Goal: Information Seeking & Learning: Learn about a topic

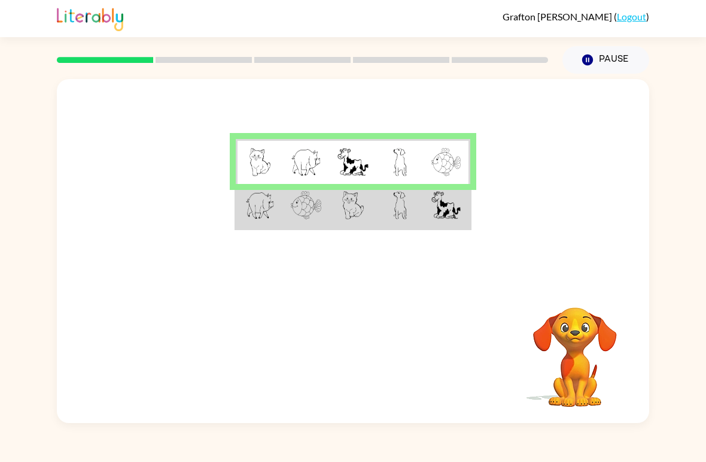
click at [266, 228] on td at bounding box center [259, 206] width 47 height 45
click at [254, 202] on img at bounding box center [259, 205] width 29 height 28
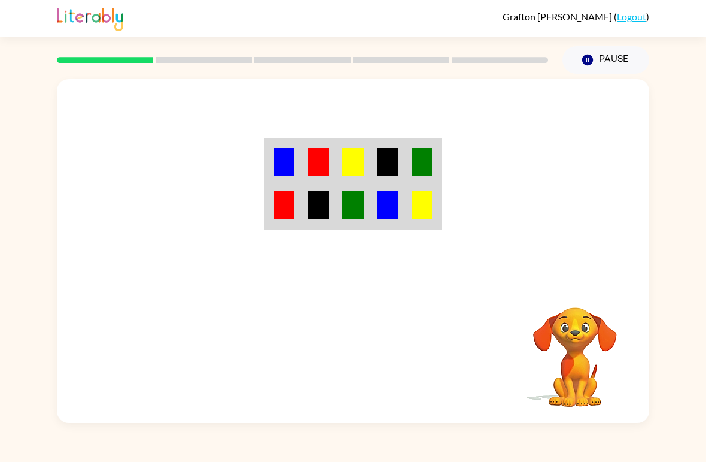
click at [294, 160] on img at bounding box center [284, 162] width 20 height 28
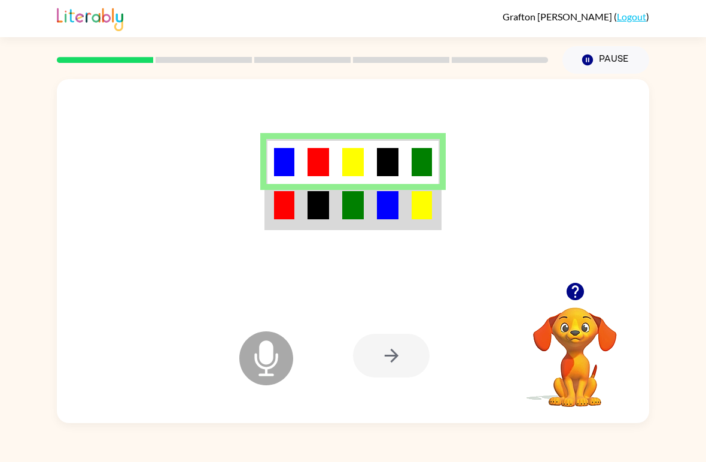
click at [304, 214] on td at bounding box center [318, 206] width 35 height 45
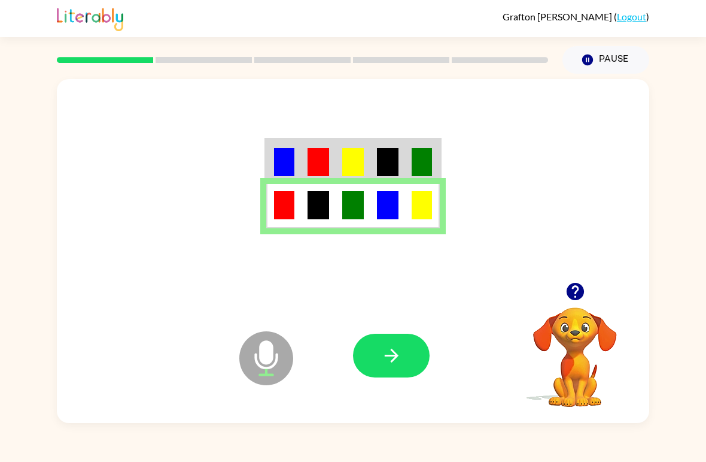
click at [405, 372] on button "button" at bounding box center [391, 355] width 77 height 44
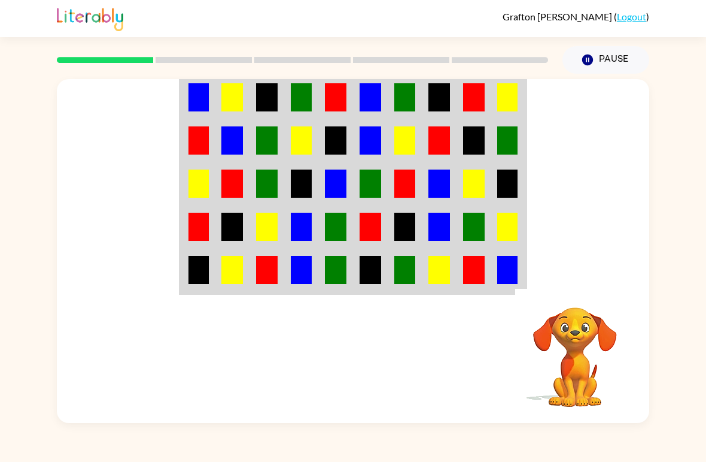
click at [210, 104] on td at bounding box center [198, 96] width 35 height 45
click at [209, 101] on td at bounding box center [198, 96] width 35 height 45
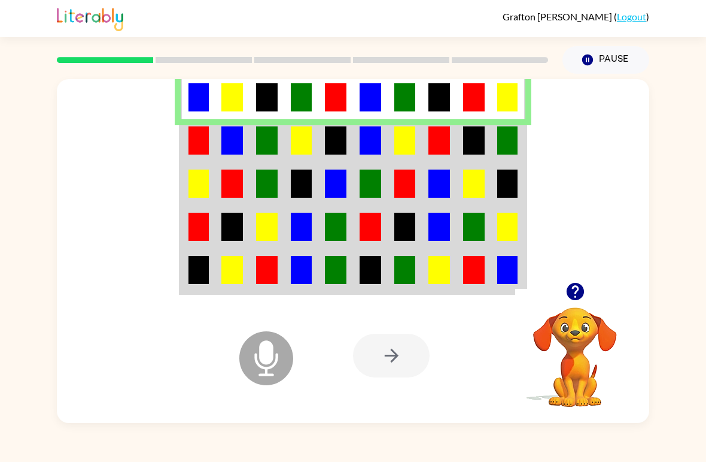
click at [250, 85] on td at bounding box center [267, 96] width 35 height 45
click at [441, 92] on img at bounding box center [440, 97] width 22 height 28
click at [213, 126] on td at bounding box center [198, 140] width 35 height 43
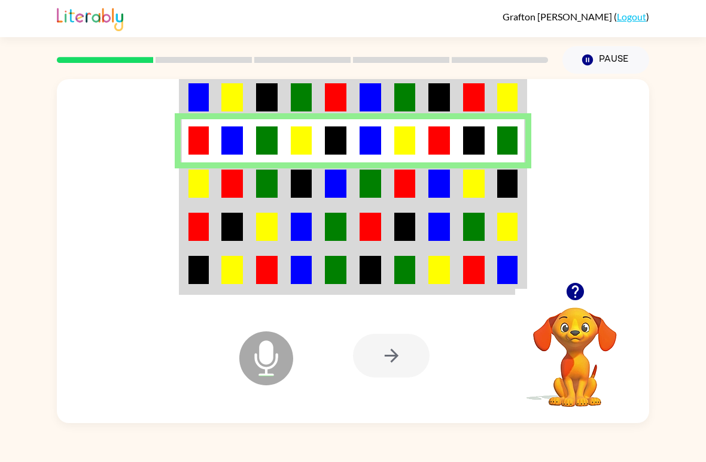
click at [205, 192] on img at bounding box center [199, 183] width 20 height 28
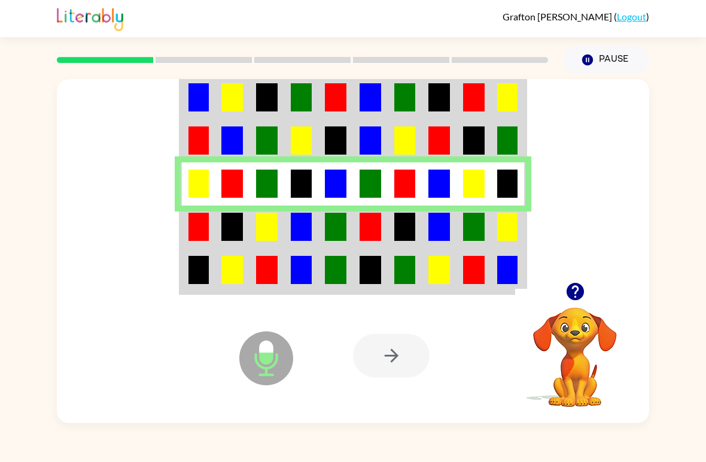
click at [172, 217] on div at bounding box center [353, 180] width 593 height 203
click at [205, 245] on td at bounding box center [198, 226] width 35 height 43
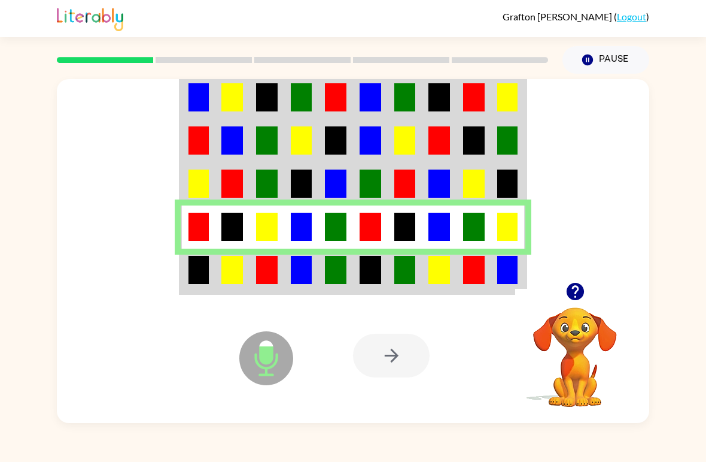
click at [217, 285] on td at bounding box center [232, 270] width 35 height 45
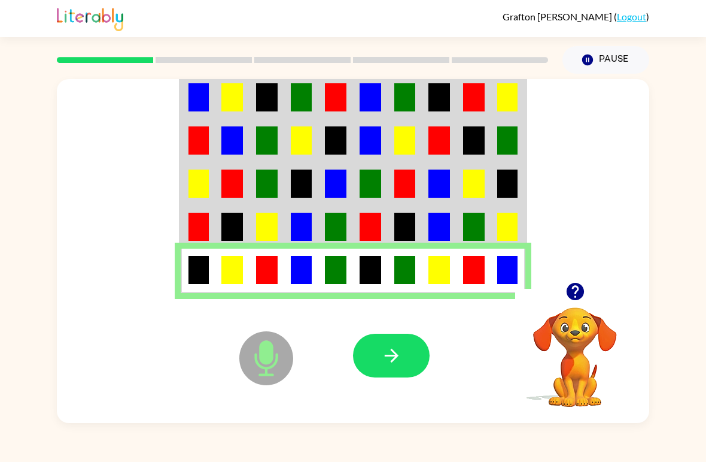
click at [392, 360] on icon "button" at bounding box center [391, 355] width 21 height 21
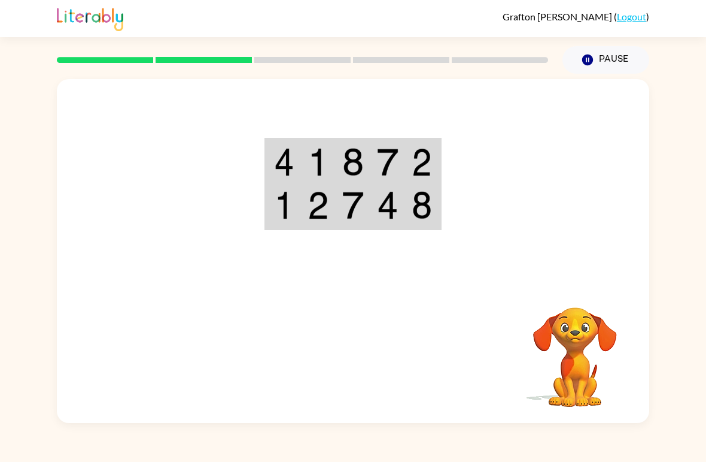
click at [292, 167] on img at bounding box center [284, 162] width 20 height 28
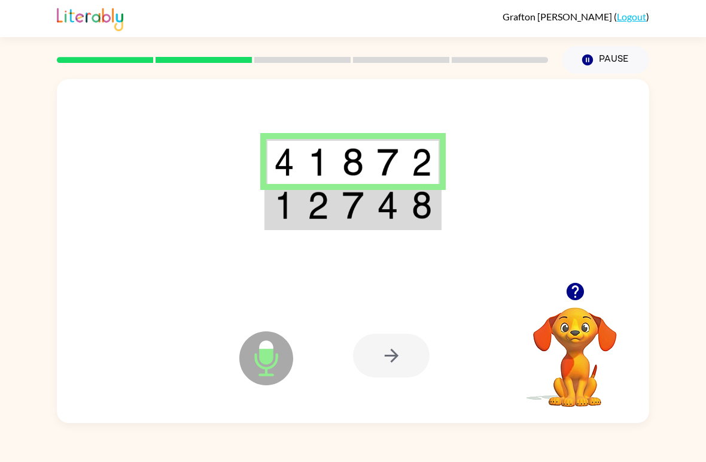
click at [287, 216] on img at bounding box center [284, 205] width 20 height 28
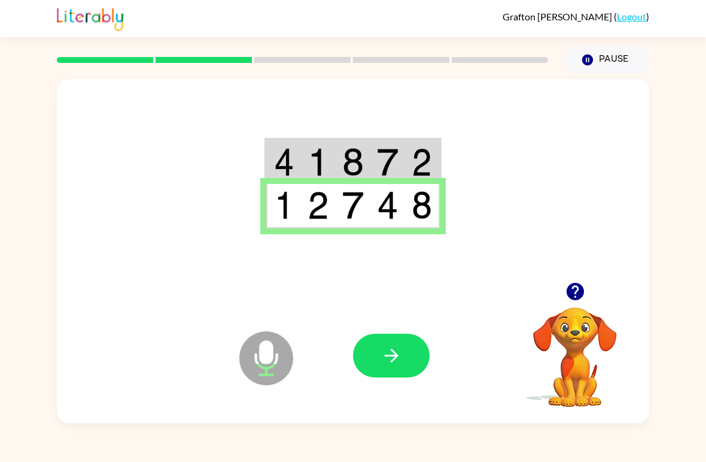
click at [420, 368] on button "button" at bounding box center [391, 355] width 77 height 44
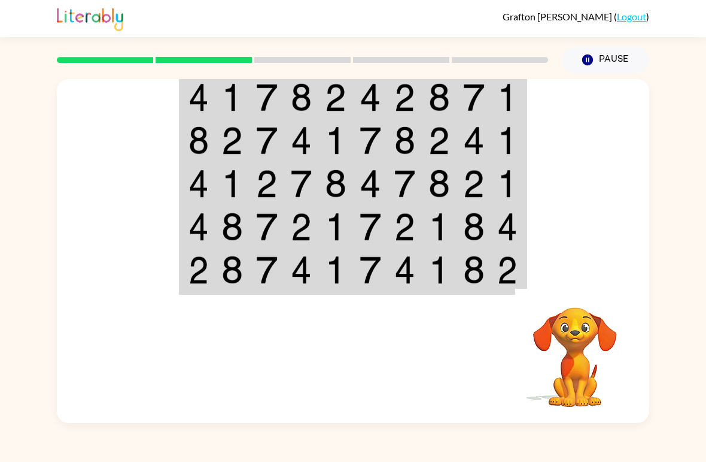
click at [207, 86] on img at bounding box center [199, 97] width 20 height 28
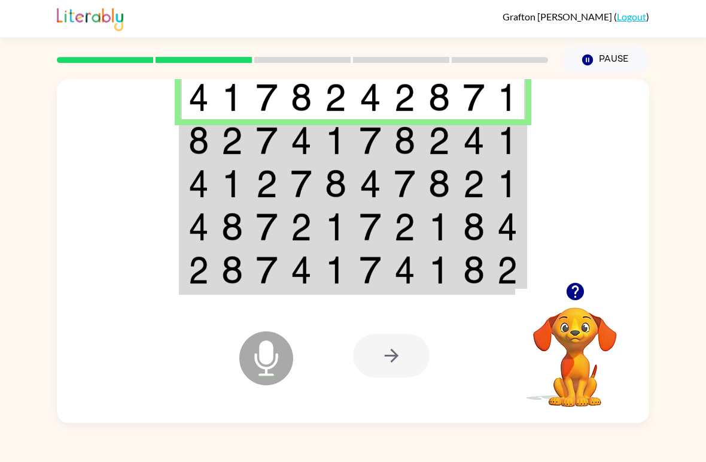
click at [216, 111] on td at bounding box center [232, 96] width 35 height 45
click at [205, 144] on img at bounding box center [199, 140] width 20 height 28
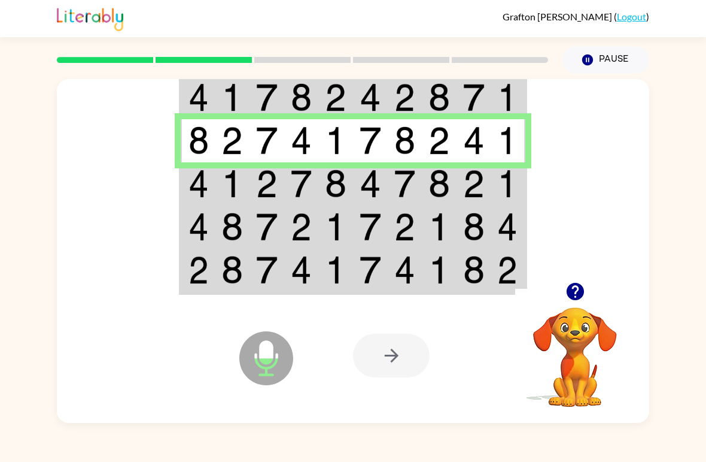
click at [211, 178] on td at bounding box center [198, 183] width 35 height 43
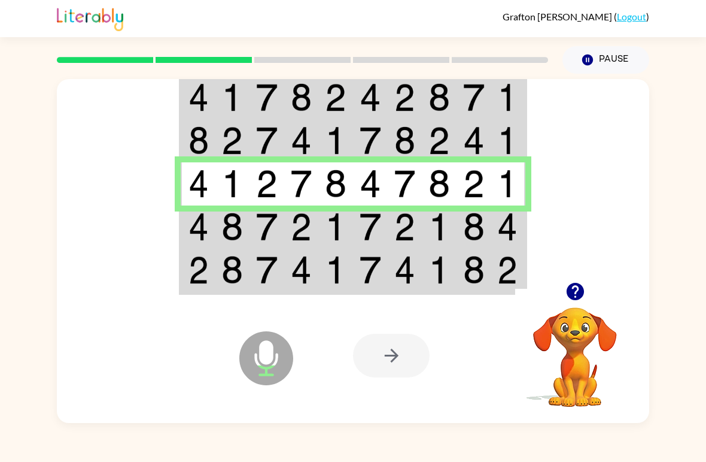
click at [191, 229] on img at bounding box center [199, 227] width 20 height 28
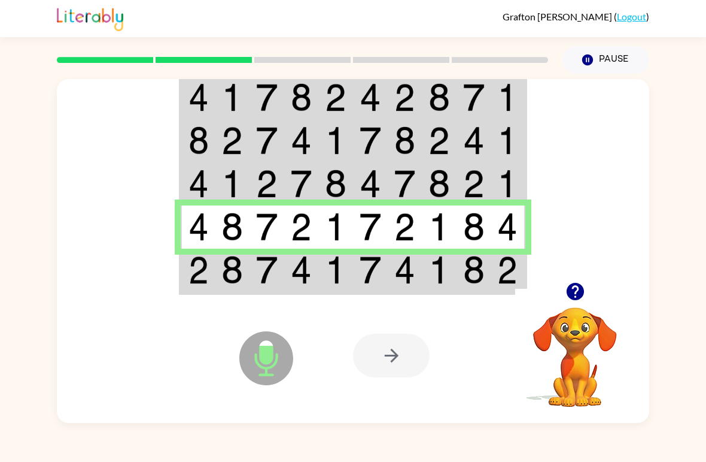
click at [219, 275] on td at bounding box center [232, 270] width 35 height 45
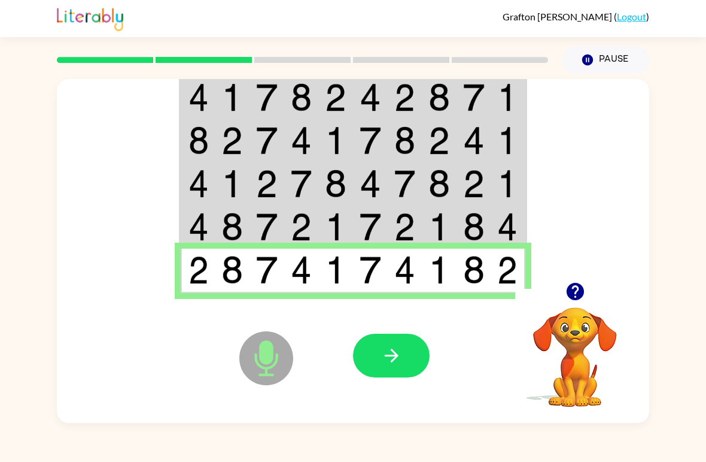
click at [385, 369] on button "button" at bounding box center [391, 355] width 77 height 44
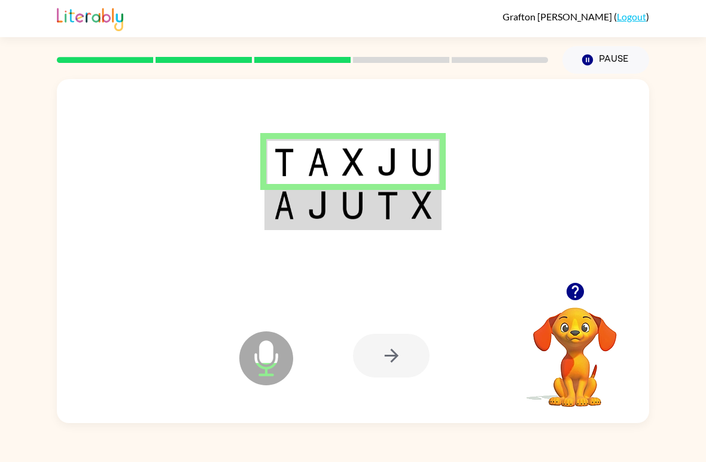
click at [301, 202] on td at bounding box center [283, 206] width 35 height 45
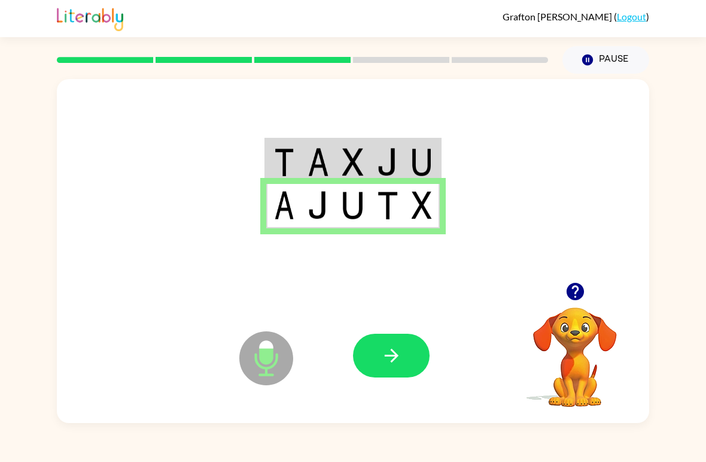
click at [393, 356] on icon "button" at bounding box center [391, 355] width 14 height 14
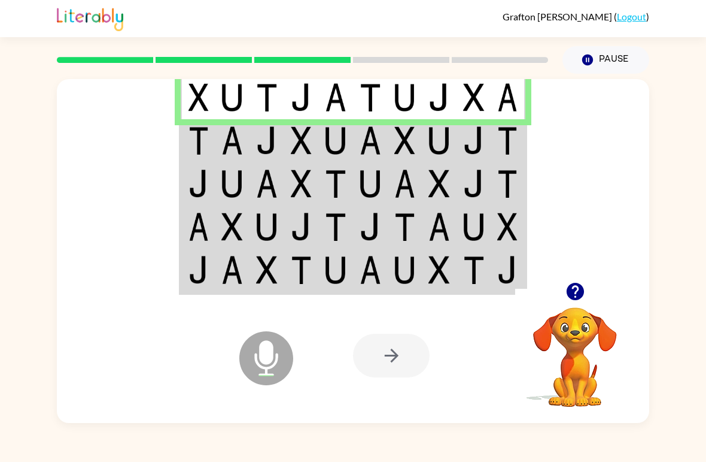
click at [207, 150] on img at bounding box center [199, 140] width 20 height 28
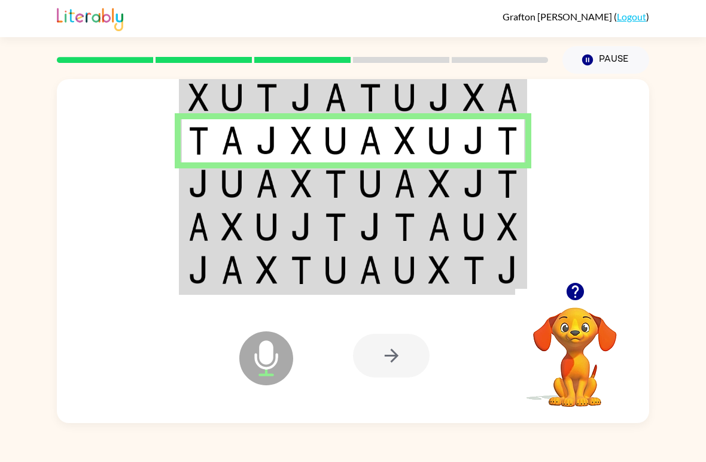
click at [238, 198] on img at bounding box center [233, 183] width 22 height 28
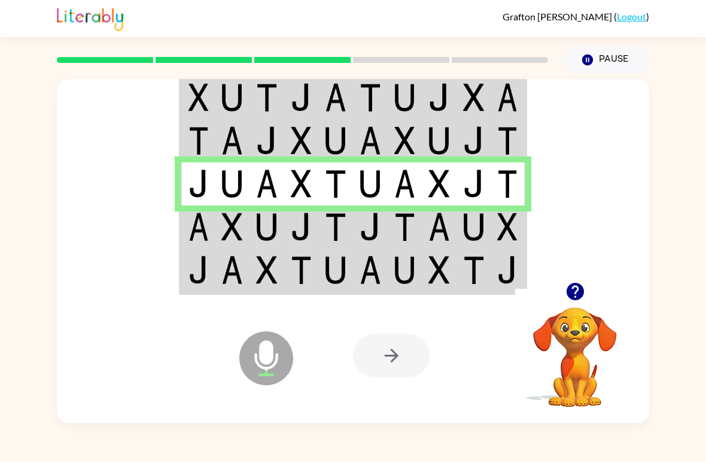
click at [208, 213] on img at bounding box center [199, 227] width 20 height 28
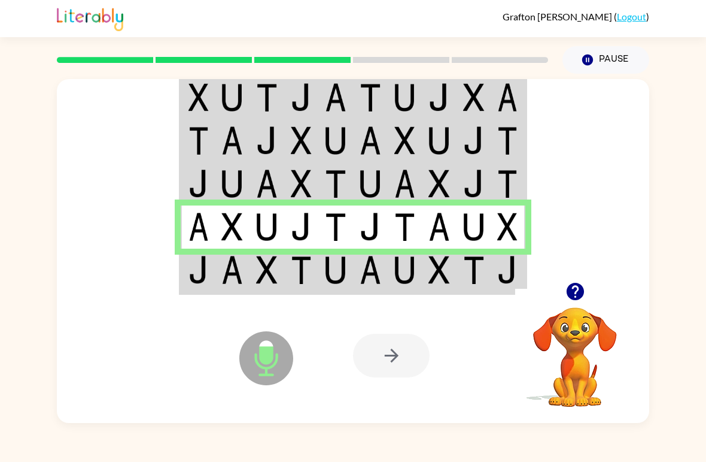
click at [214, 253] on td at bounding box center [198, 270] width 35 height 45
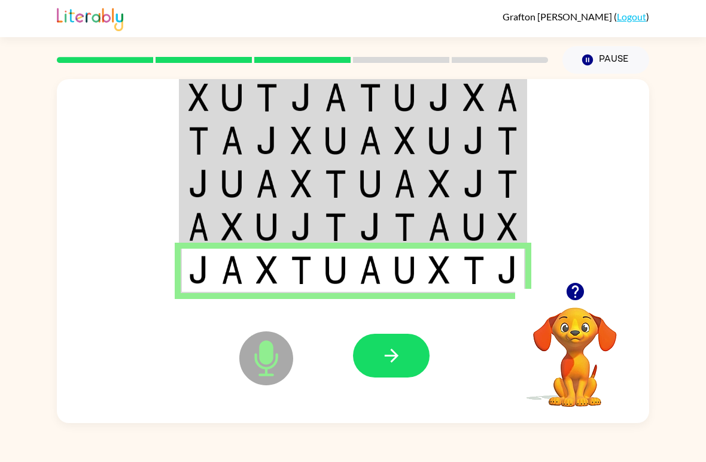
click at [377, 344] on button "button" at bounding box center [391, 355] width 77 height 44
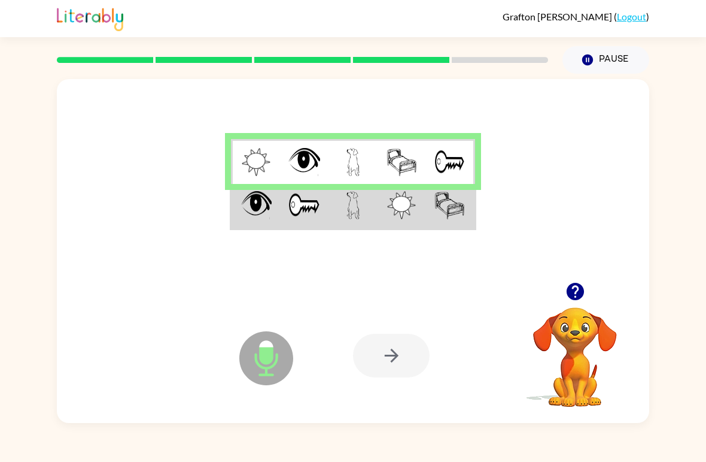
click at [283, 202] on td at bounding box center [304, 206] width 48 height 45
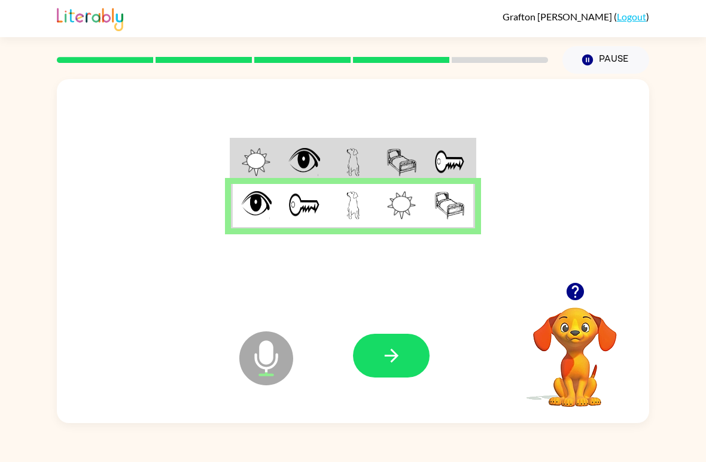
click at [405, 351] on button "button" at bounding box center [391, 355] width 77 height 44
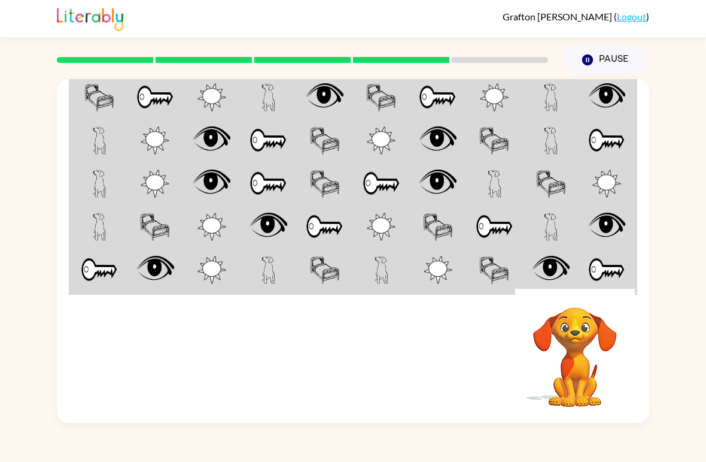
click at [111, 99] on img at bounding box center [99, 97] width 30 height 28
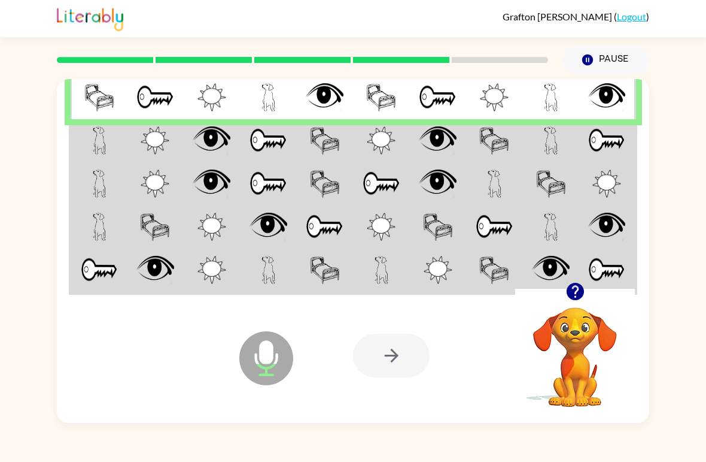
click at [104, 141] on img at bounding box center [100, 140] width 14 height 28
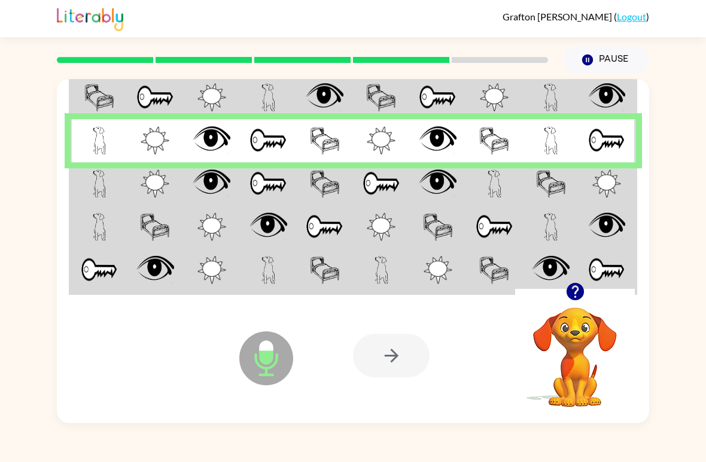
click at [93, 183] on img at bounding box center [100, 183] width 14 height 28
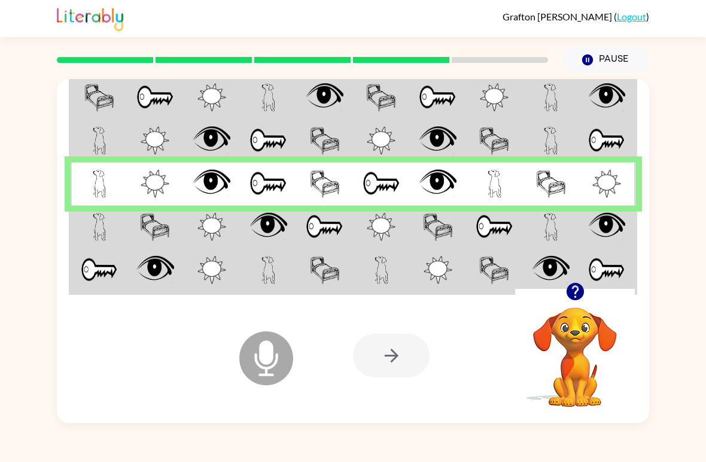
click at [91, 224] on td at bounding box center [99, 226] width 57 height 43
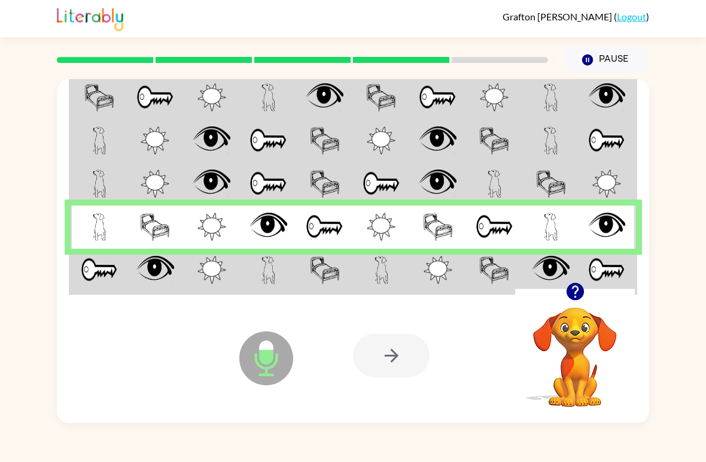
click at [106, 289] on td at bounding box center [99, 270] width 57 height 45
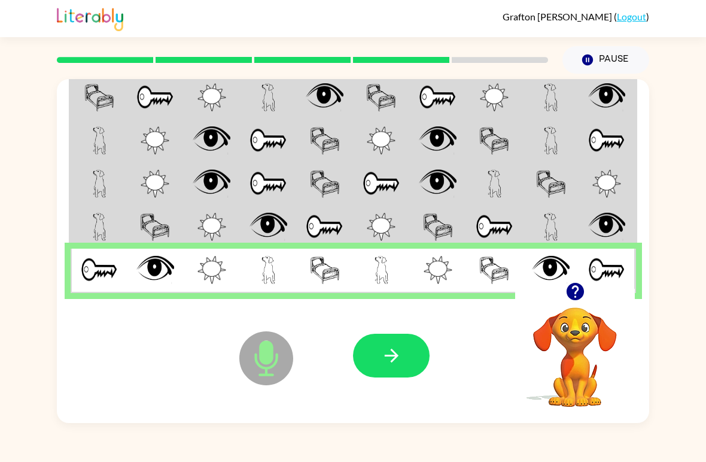
click at [384, 368] on button "button" at bounding box center [391, 355] width 77 height 44
